Goal: Task Accomplishment & Management: Complete application form

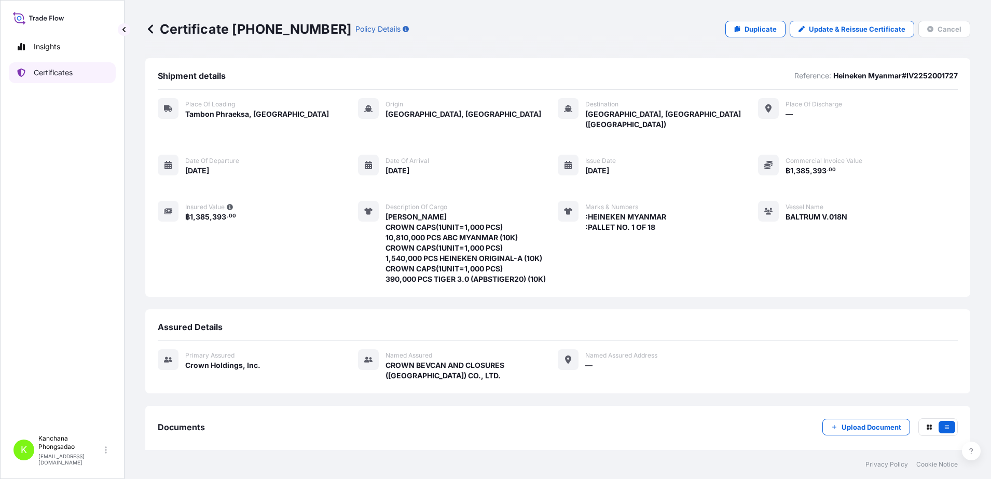
click at [61, 76] on p "Certificates" at bounding box center [53, 72] width 39 height 10
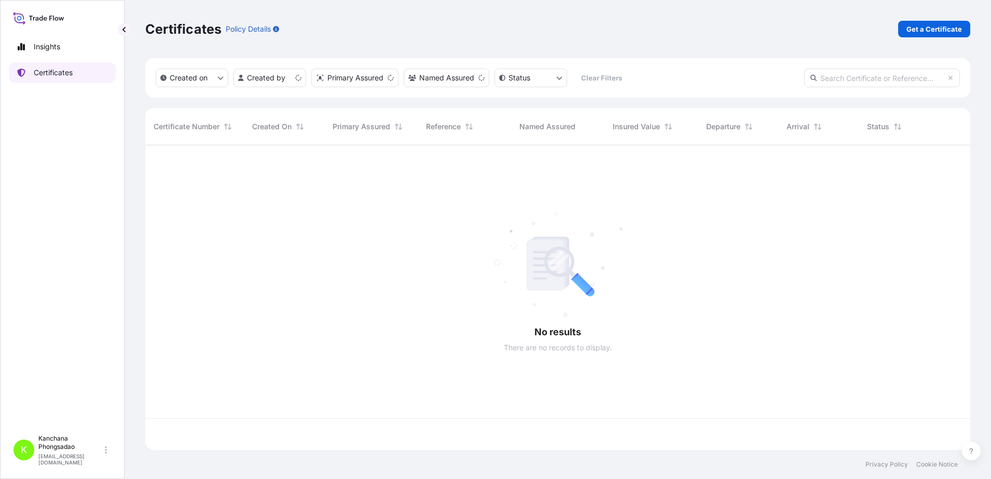
scroll to position [300, 815]
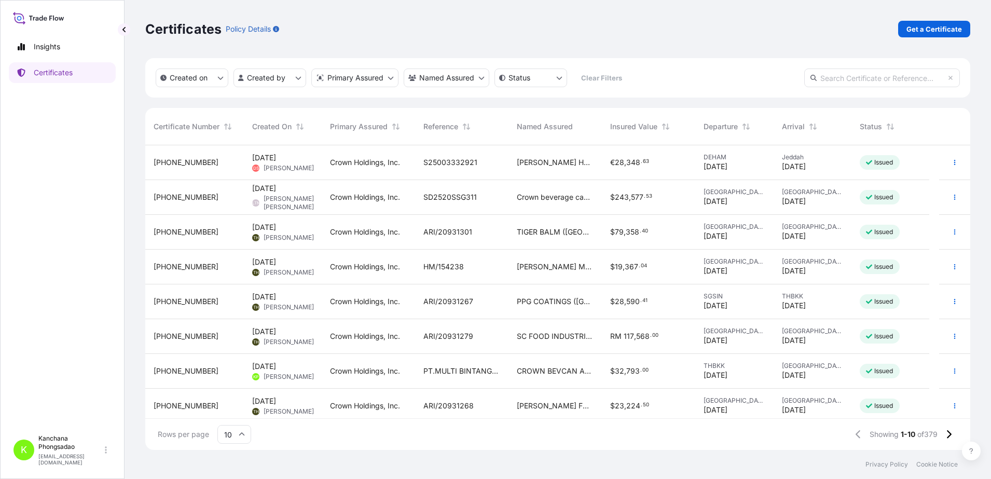
click at [865, 79] on input "text" at bounding box center [882, 77] width 156 height 19
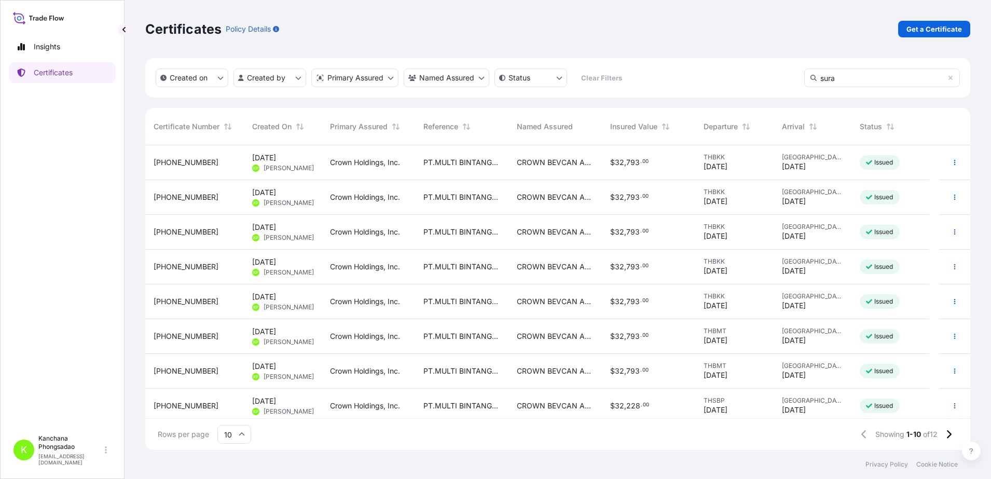
type input "sura"
click at [185, 162] on span "31483-384-2" at bounding box center [186, 162] width 65 height 10
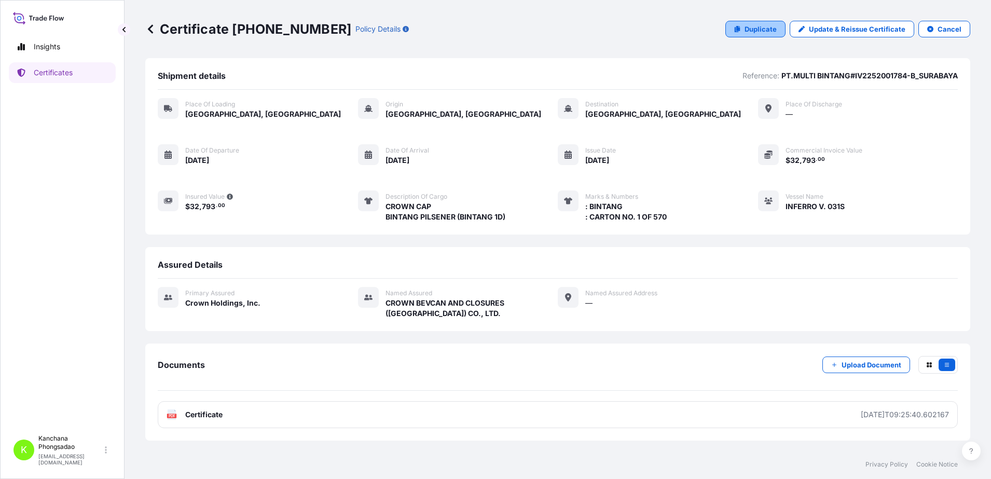
click at [772, 27] on p "Duplicate" at bounding box center [761, 29] width 32 height 10
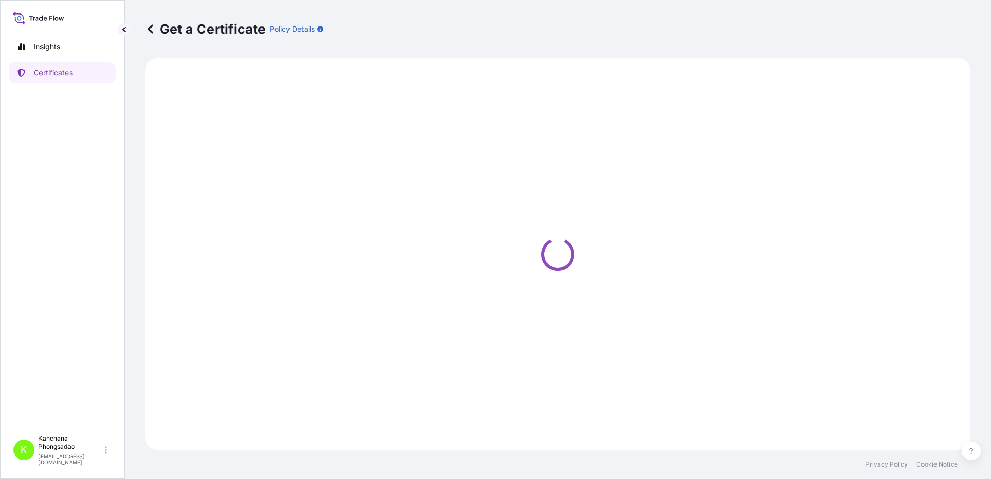
select select "Road / Inland"
select select "Sea"
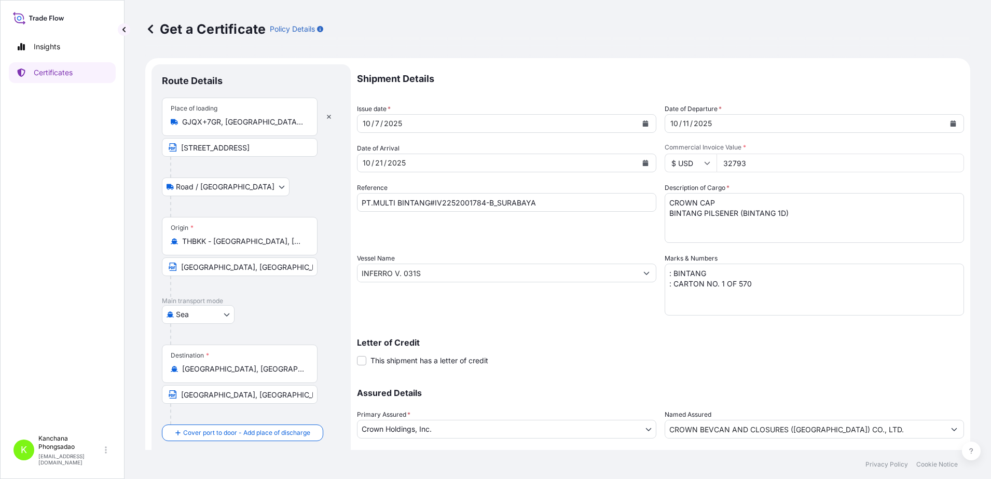
click at [491, 202] on input "PT.MULTI BINTANG#IV2252001784-B_SURABAYA" at bounding box center [506, 202] width 299 height 19
click at [481, 202] on input "PT.MULTI BINTANG#IV2252001784-B_SURABAYA" at bounding box center [506, 202] width 299 height 19
type input "PT.MULTI BINTANG#IV2252001785-A_SURABAYA"
click at [752, 168] on input "32793" at bounding box center [841, 163] width 248 height 19
click at [421, 123] on div "10 / 7 / 2025" at bounding box center [498, 123] width 280 height 19
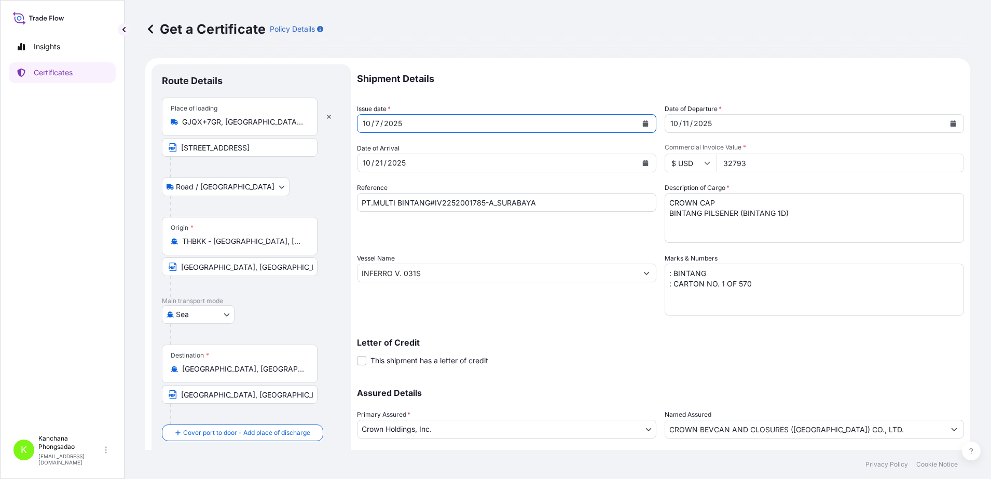
click at [637, 123] on button "Calendar" at bounding box center [645, 123] width 17 height 17
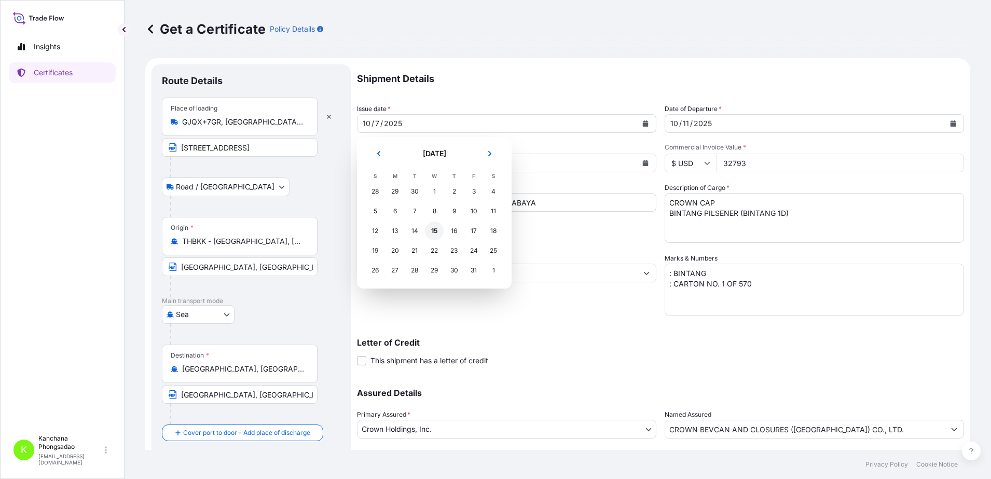
click at [437, 226] on div "15" at bounding box center [434, 231] width 19 height 19
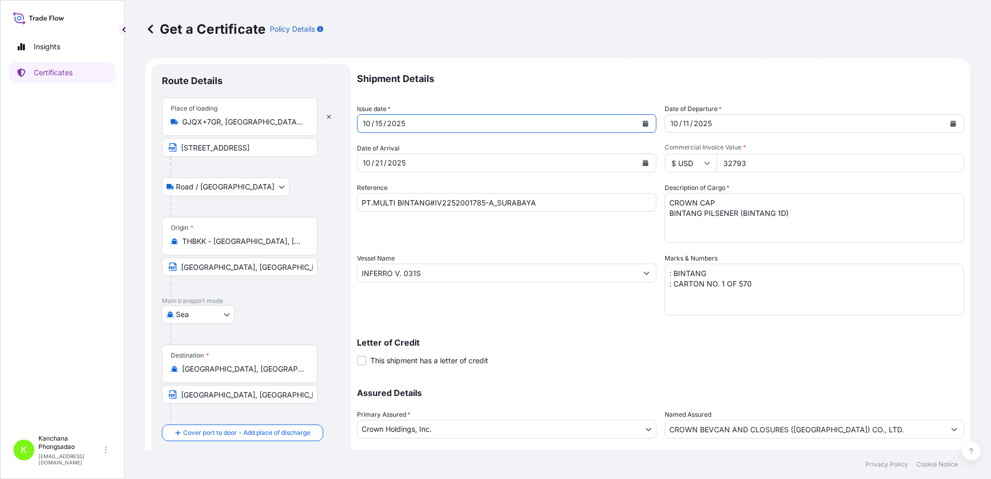
click at [447, 167] on div "10 / 21 / 2025" at bounding box center [498, 163] width 280 height 19
click at [637, 168] on button "Calendar" at bounding box center [645, 163] width 17 height 17
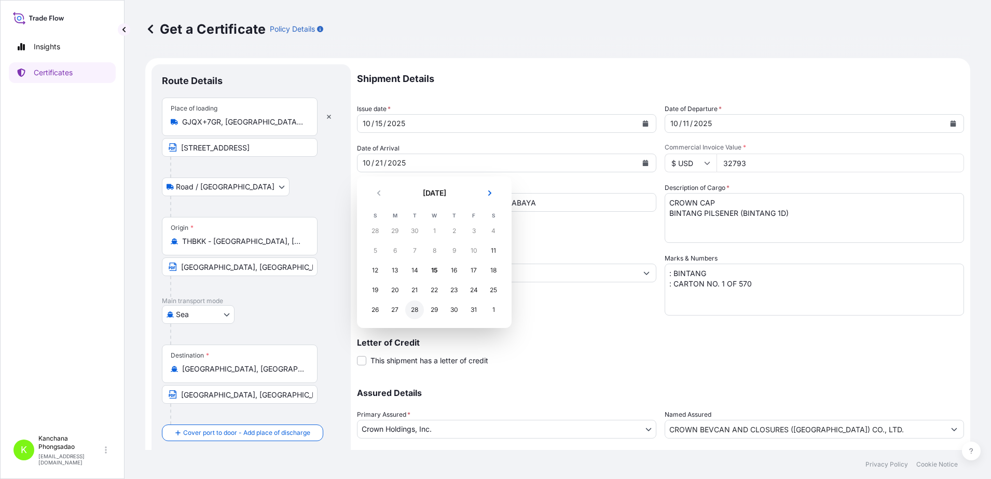
click at [417, 308] on div "28" at bounding box center [414, 309] width 19 height 19
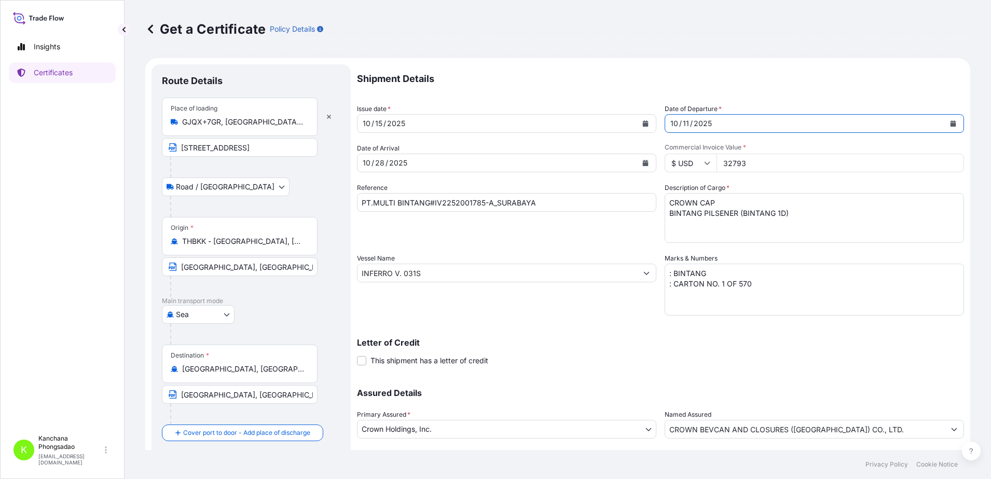
click at [948, 119] on button "Calendar" at bounding box center [953, 123] width 17 height 17
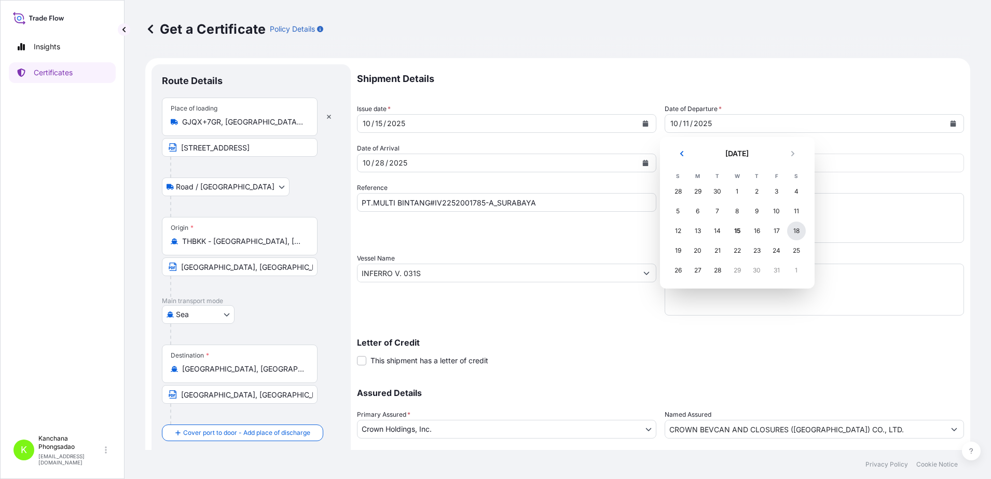
click at [795, 230] on div "18" at bounding box center [796, 231] width 19 height 19
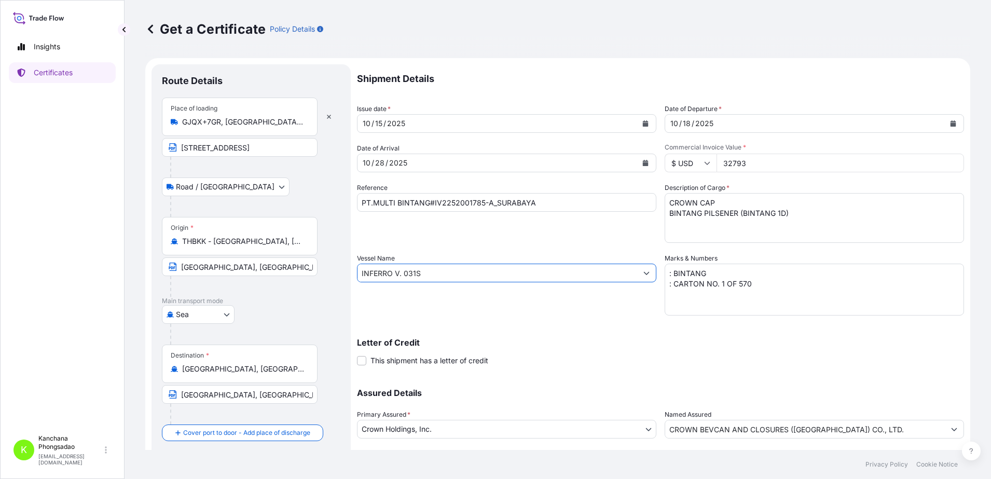
click at [433, 270] on input "INFERRO V. 031S" at bounding box center [498, 273] width 280 height 19
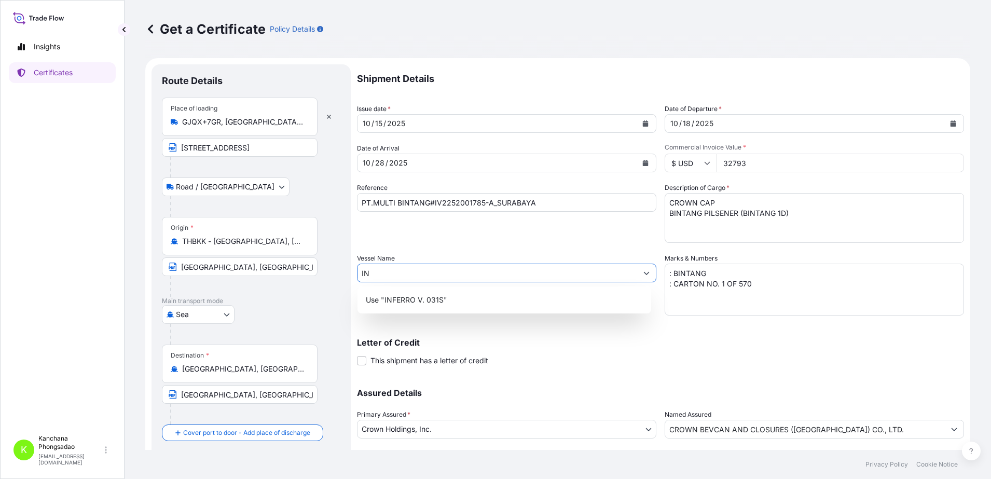
type input "I"
type input "m"
type input "ด"
type input "f"
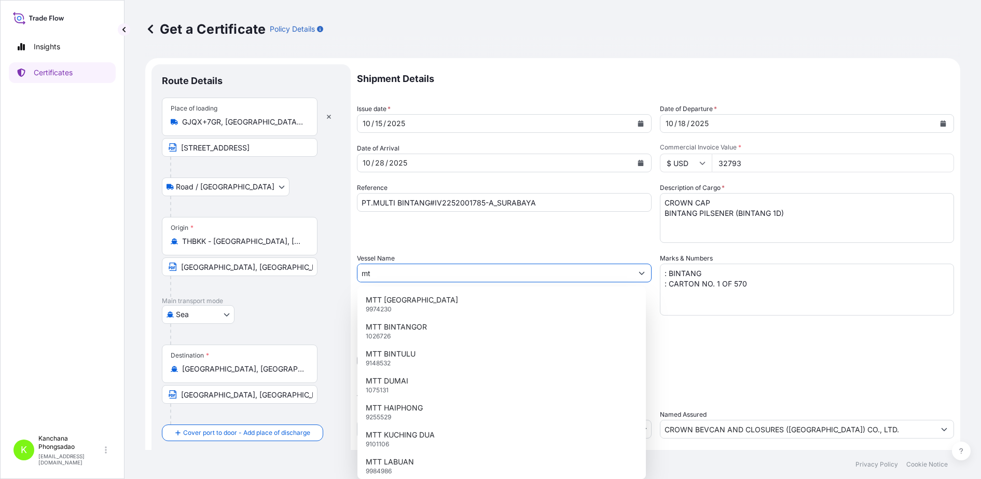
type input "m"
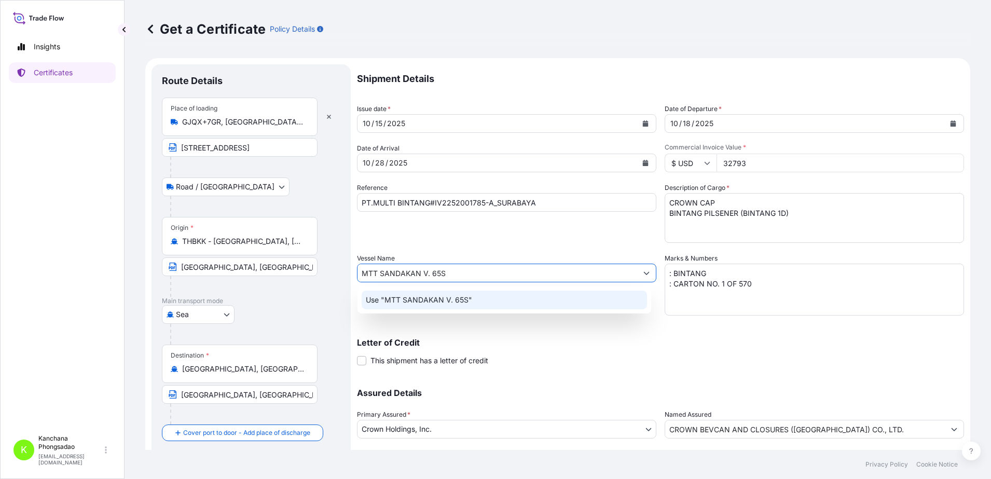
click at [461, 301] on p "Use "MTT SANDAKAN V. 65S"" at bounding box center [419, 300] width 106 height 10
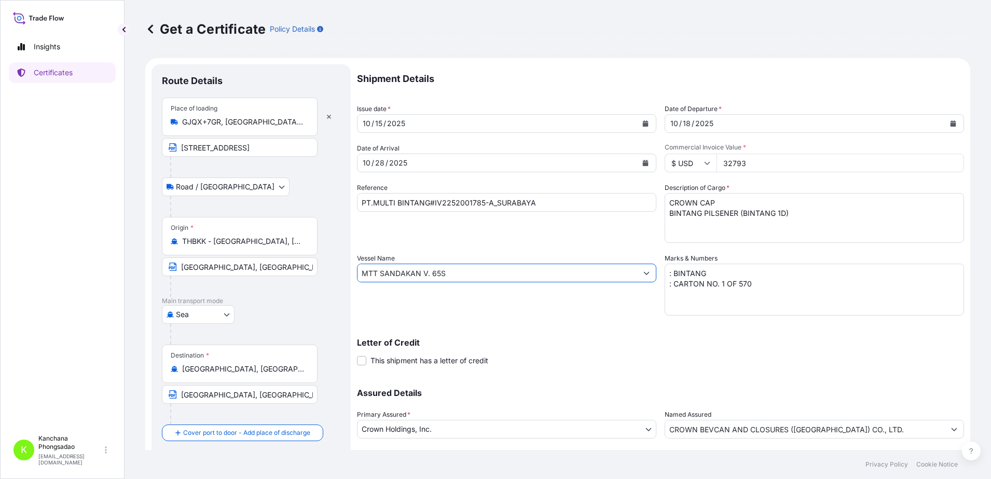
click at [463, 272] on input "MTT SANDAKAN V. 65S" at bounding box center [498, 273] width 280 height 19
type input "MTT SANDAKAN V. 65S"
click at [226, 120] on input "GJQX+7GR, Phraeksa, Mueang Samut Prakan District, Samut Prakan 10280, Thailand" at bounding box center [243, 122] width 122 height 10
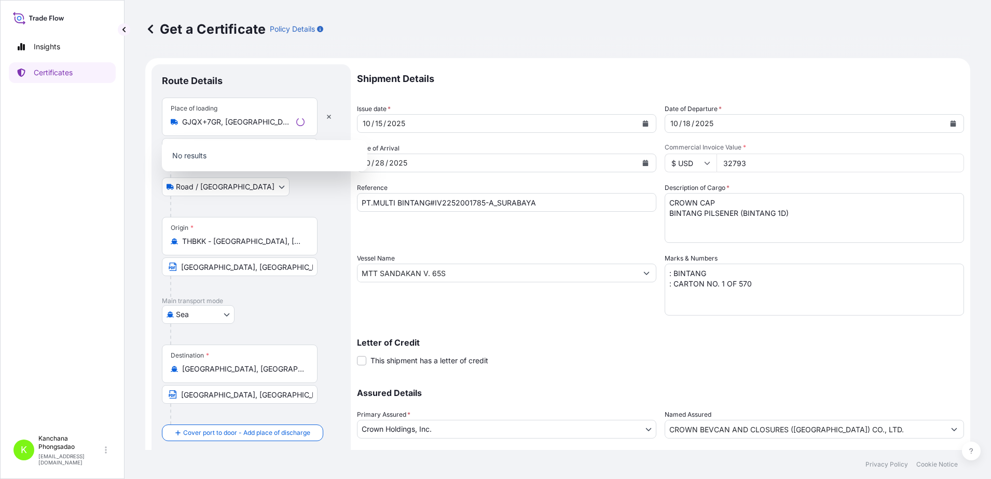
click at [267, 161] on p "No results" at bounding box center [264, 155] width 197 height 23
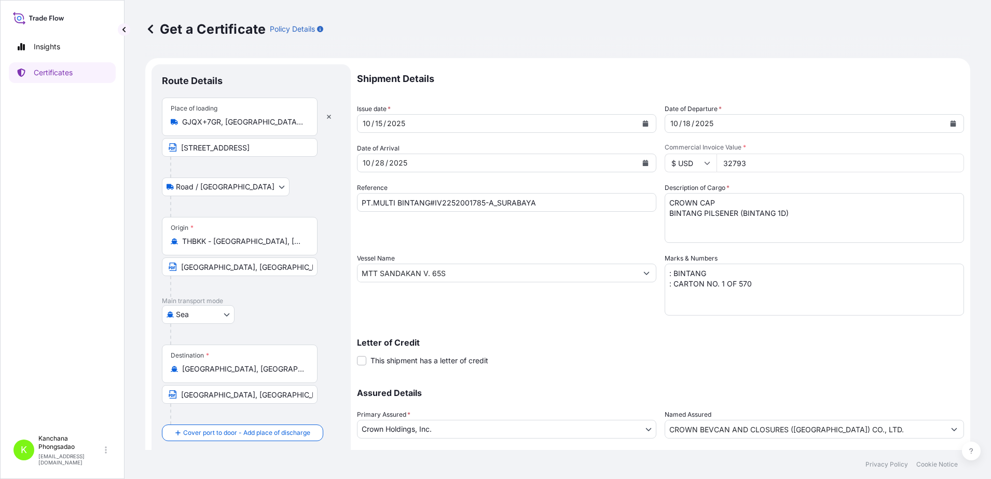
click at [255, 120] on input "GJQX+7GR, Phraeksa, Mueang Samut Prakan District, Samut Prakan 10280, Thailand" at bounding box center [243, 122] width 122 height 10
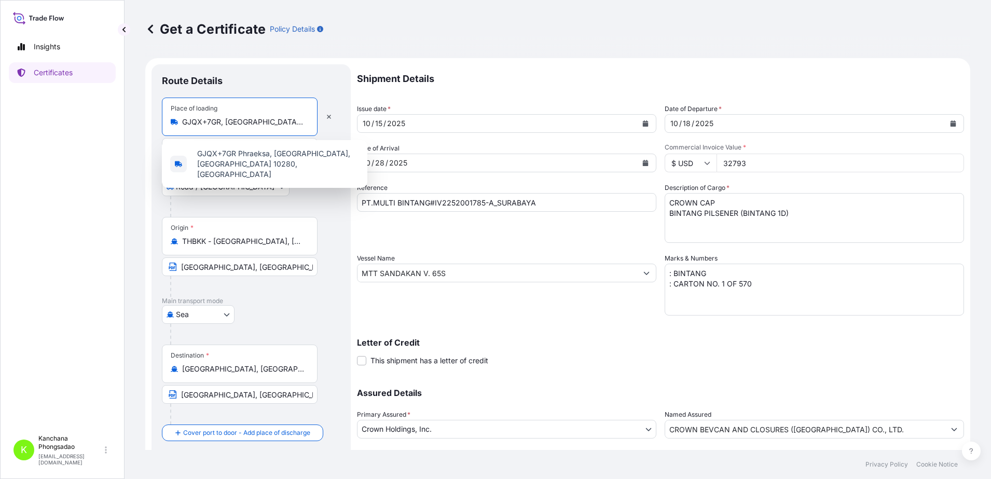
drag, startPoint x: 221, startPoint y: 122, endPoint x: 229, endPoint y: 132, distance: 12.9
click at [221, 123] on input "GJQX+7GR, Phraeksa, Mueang Samut Prakan District, Samut Prakan 10280, Thailand" at bounding box center [243, 122] width 122 height 10
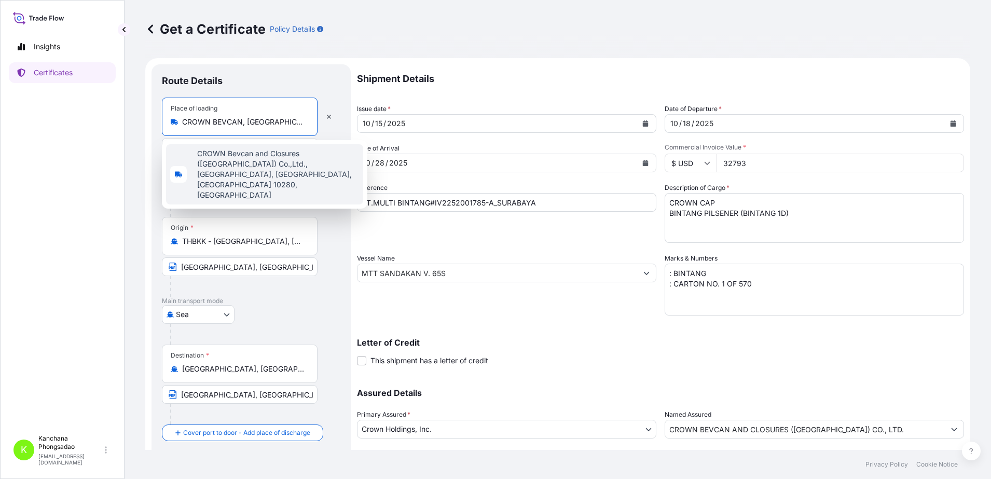
click at [251, 156] on span "CROWN Bevcan and Closures (Thailand) Co.,Ltd., Phraeksa, Mueang Samut Prakan Di…" at bounding box center [278, 174] width 162 height 52
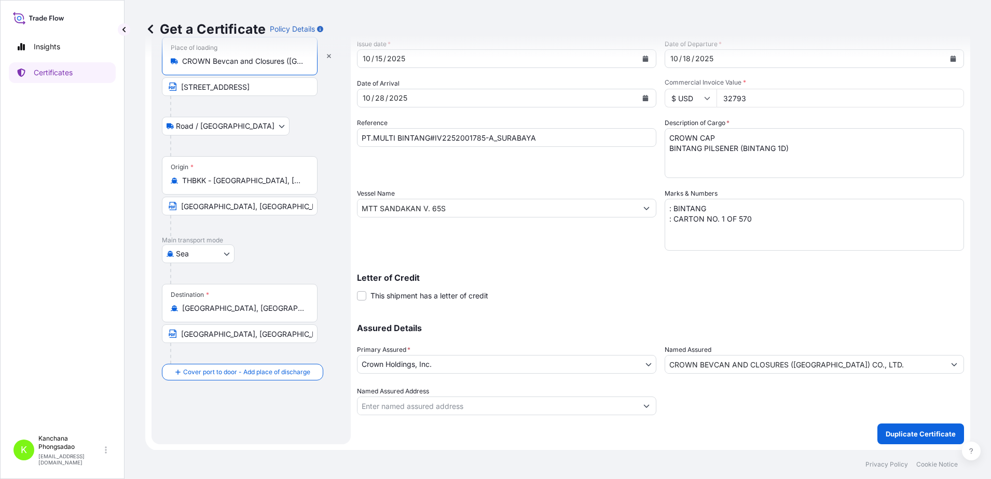
scroll to position [65, 0]
type input "CROWN Bevcan and Closures (Thailand) Co.,Ltd., Phraeksa, Mueang Samut Prakan Di…"
click at [908, 434] on p "Duplicate Certificate" at bounding box center [921, 433] width 70 height 10
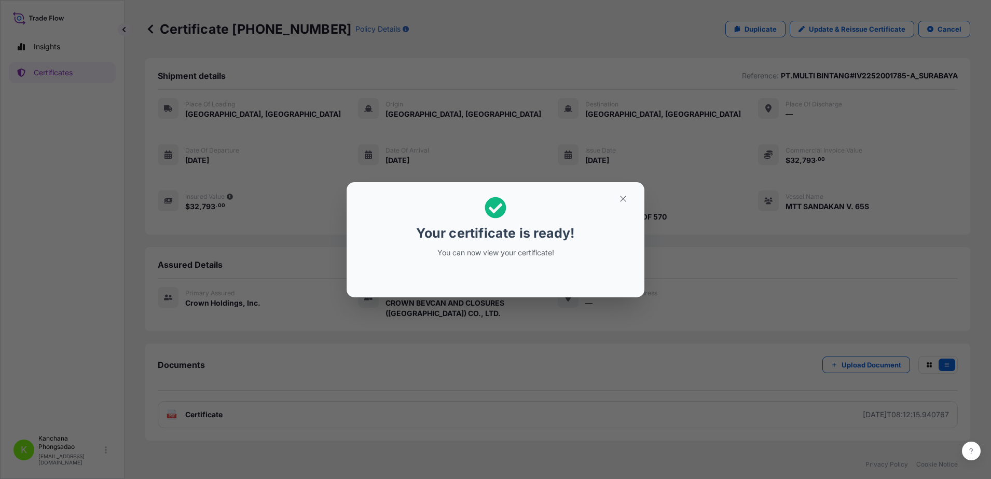
click at [207, 410] on div "Your certificate is ready! You can now view your certificate!" at bounding box center [495, 239] width 991 height 479
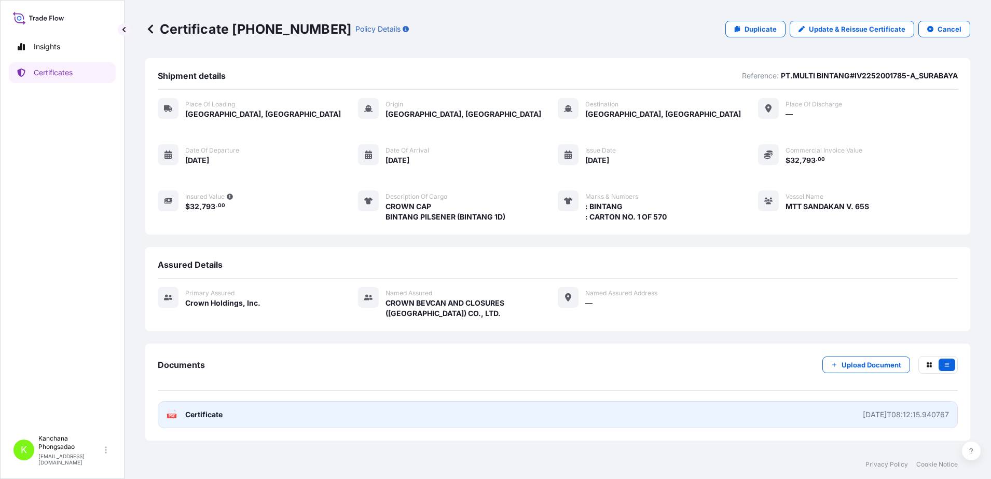
click at [207, 414] on span "Certificate" at bounding box center [203, 414] width 37 height 10
